Goal: Information Seeking & Learning: Learn about a topic

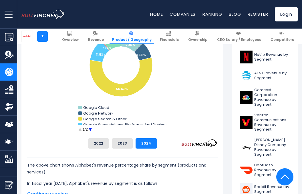
scroll to position [200, 0]
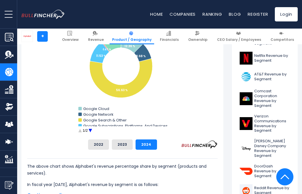
click at [91, 126] on circle "Alphabet's Revenue Share by Segment" at bounding box center [90, 130] width 9 height 9
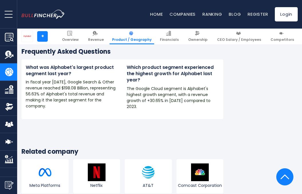
scroll to position [970, 0]
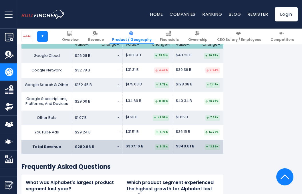
click at [55, 17] on img "Go to homepage" at bounding box center [42, 14] width 43 height 9
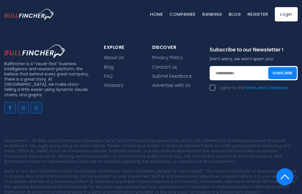
scroll to position [1075, 0]
